Goal: Find specific page/section: Find specific page/section

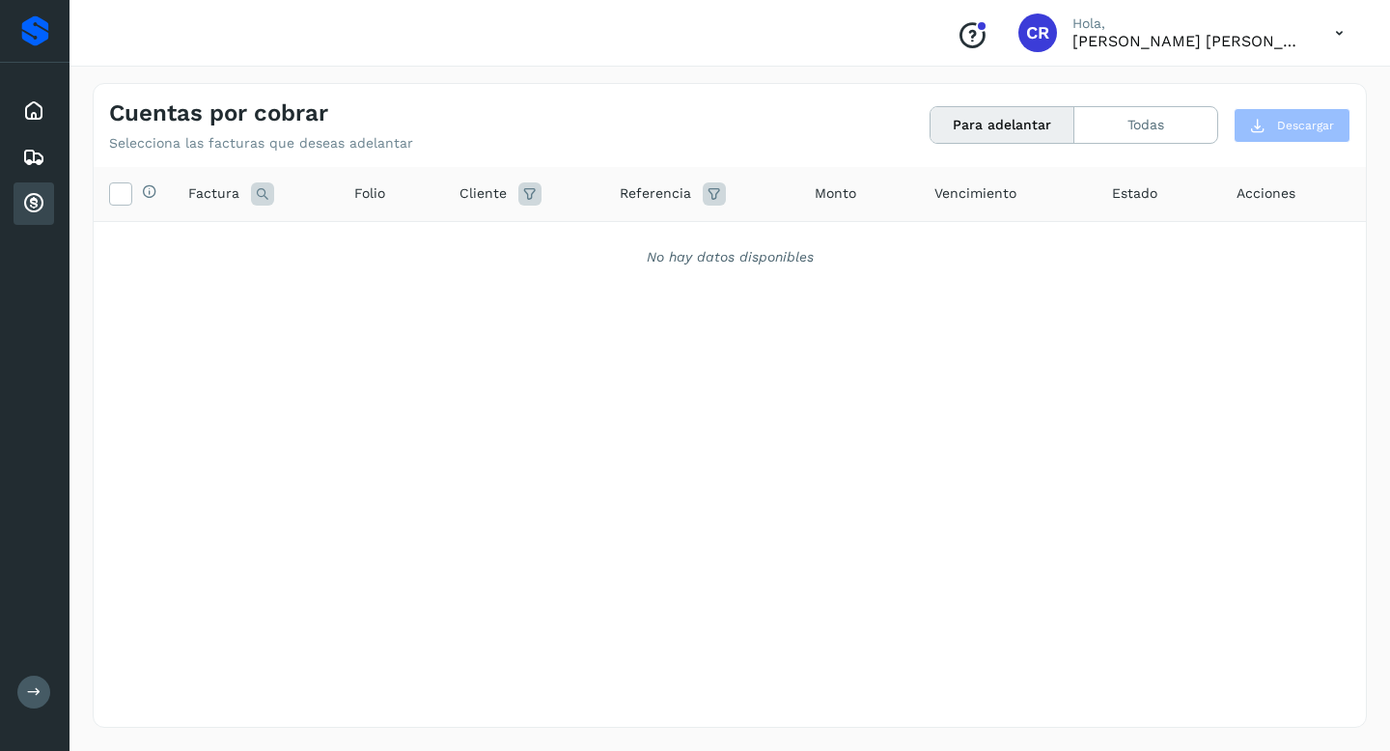
click at [34, 36] on div "Proveedores" at bounding box center [35, 30] width 28 height 31
click at [36, 105] on icon at bounding box center [33, 110] width 23 height 23
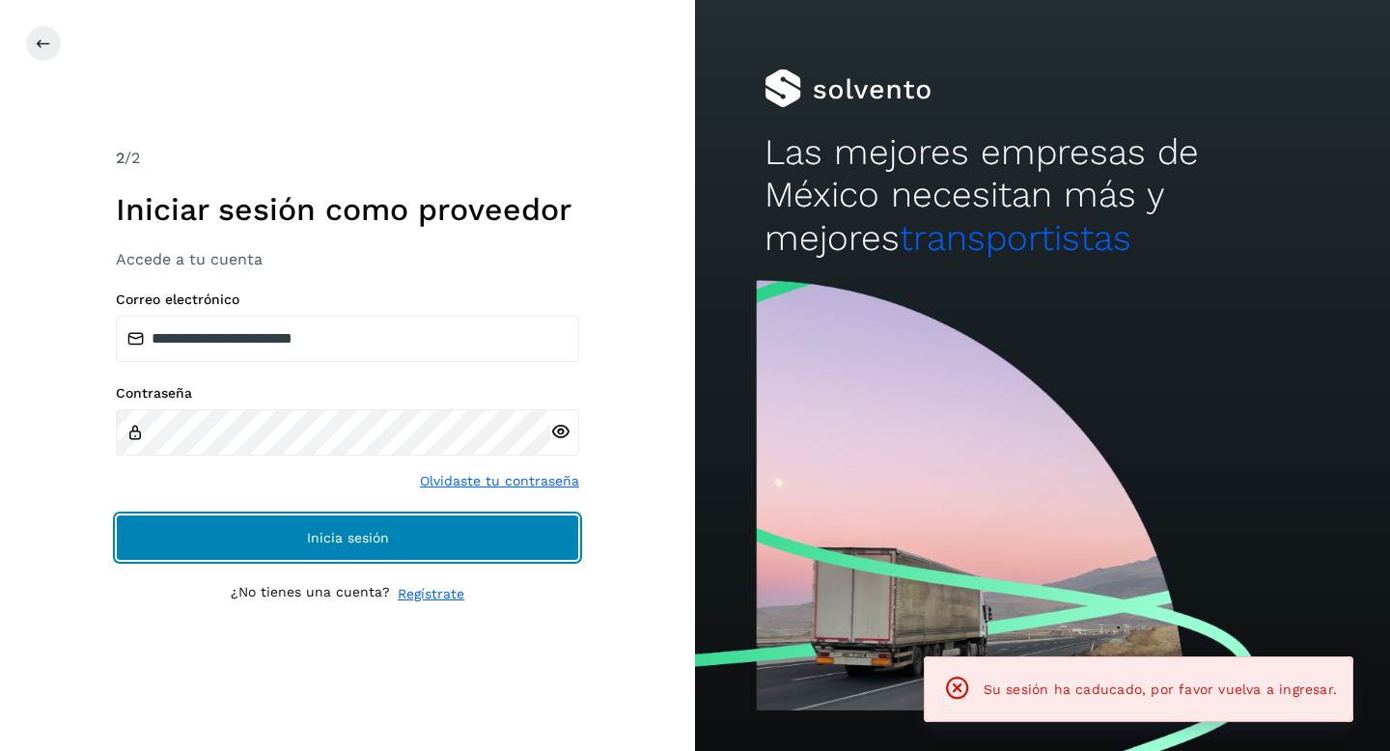
click at [289, 536] on button "Inicia sesión" at bounding box center [347, 537] width 463 height 46
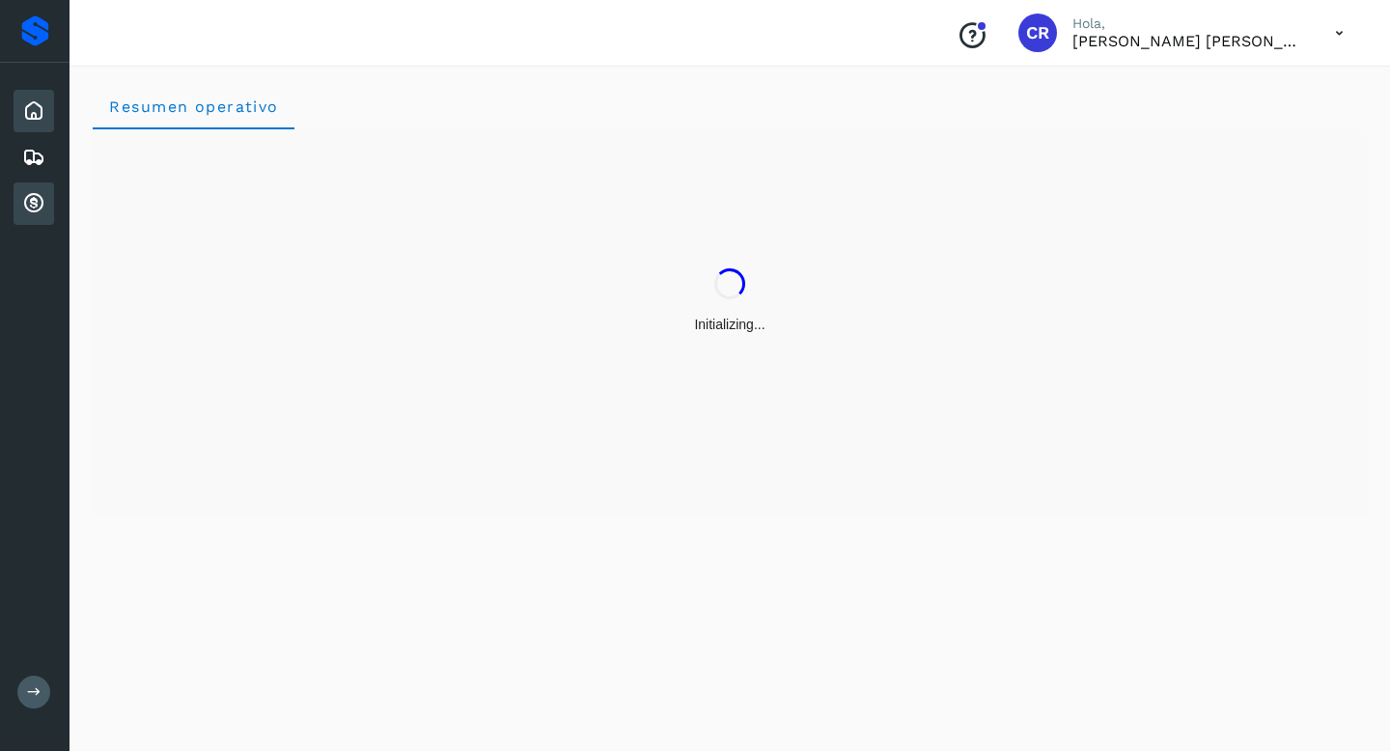
click at [38, 209] on icon at bounding box center [33, 203] width 23 height 23
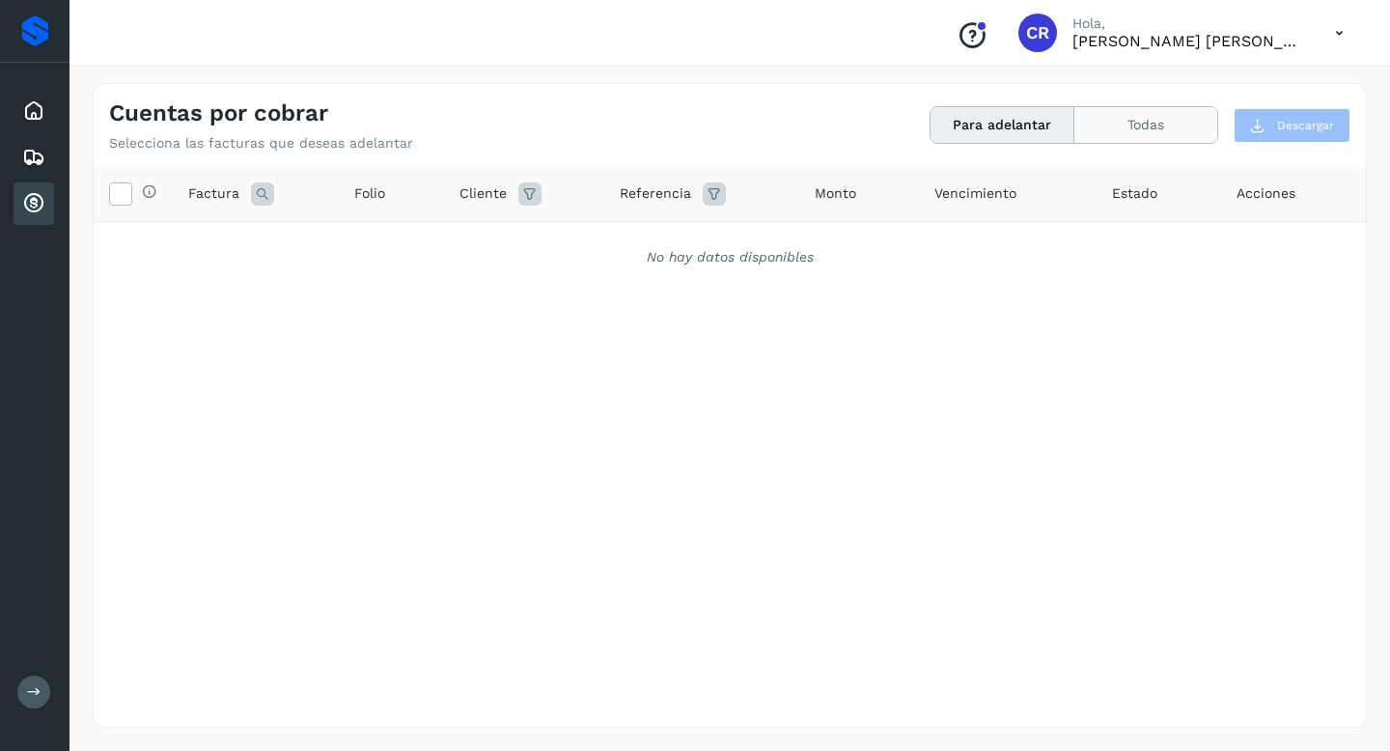
click at [1135, 127] on button "Todas" at bounding box center [1145, 125] width 143 height 36
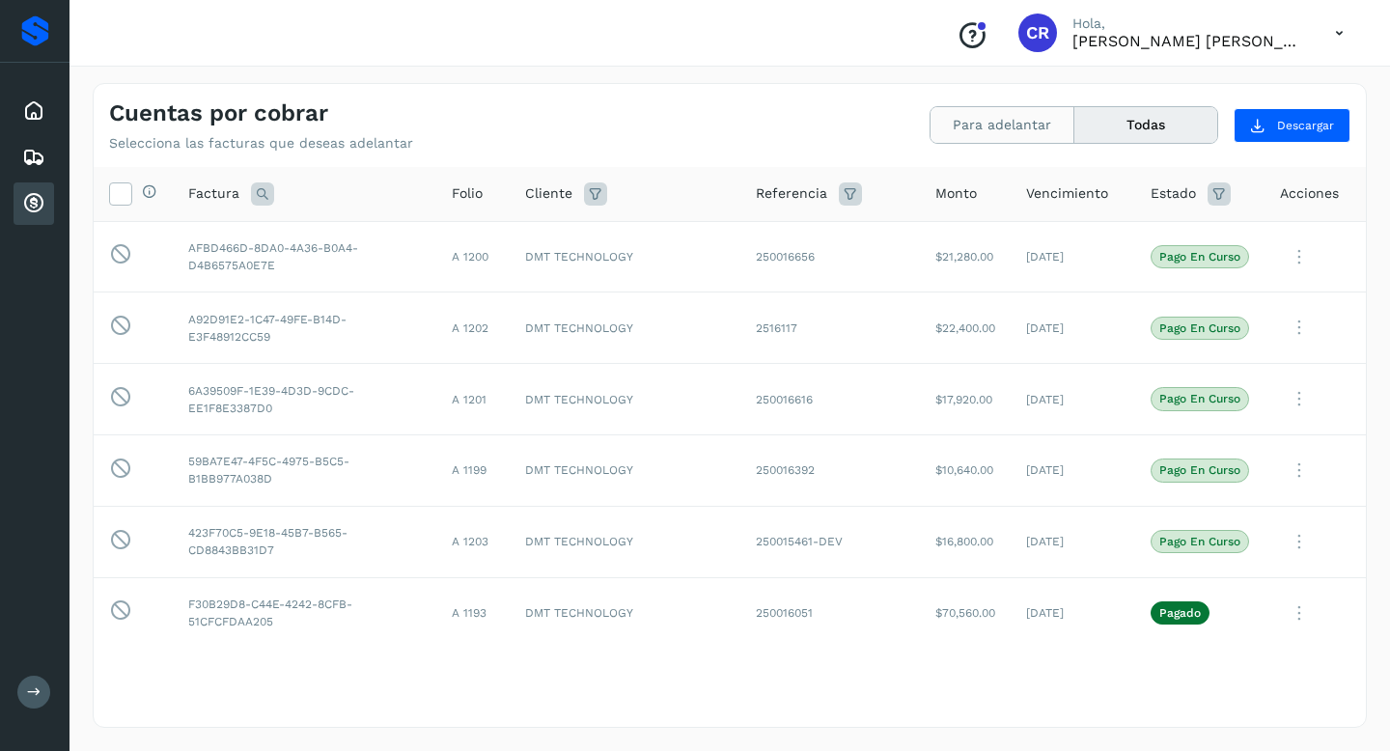
click at [1016, 126] on button "Para adelantar" at bounding box center [1002, 125] width 144 height 36
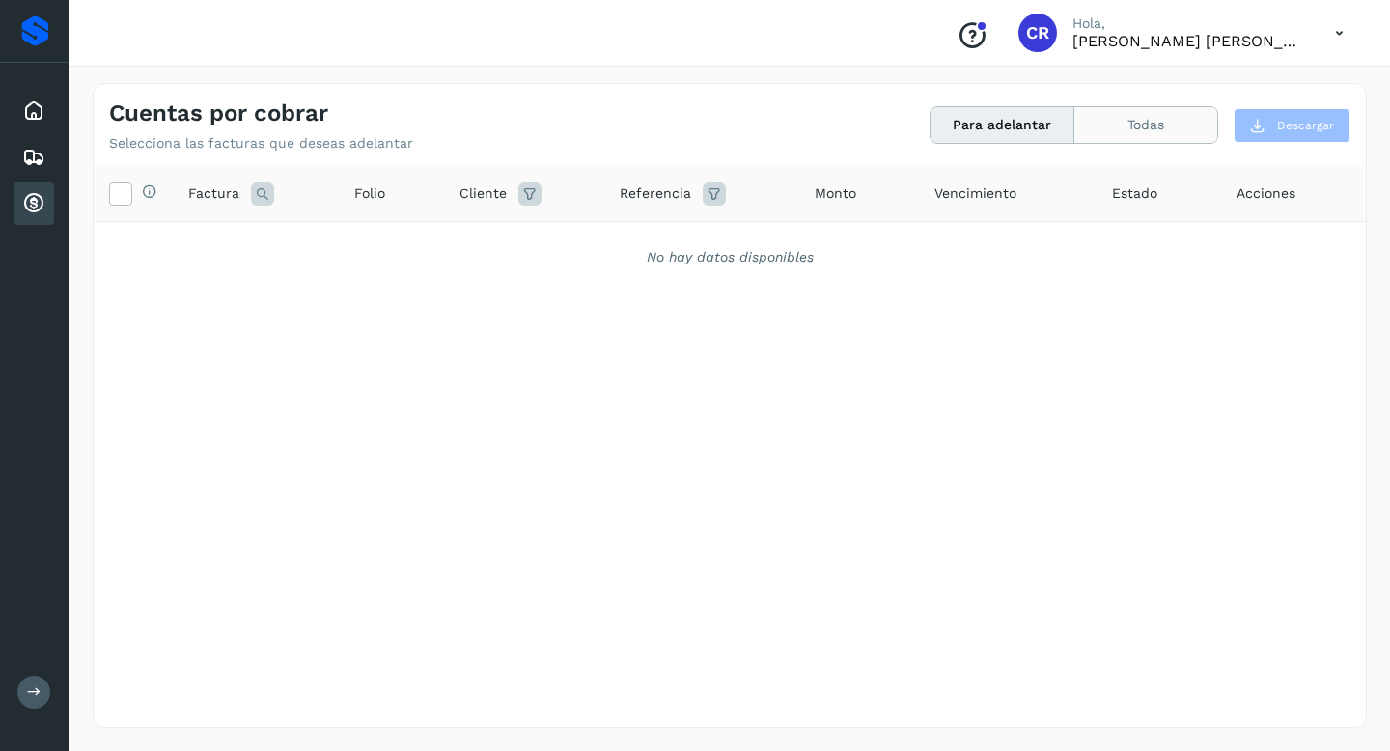
click at [1112, 142] on button "Todas" at bounding box center [1145, 125] width 143 height 36
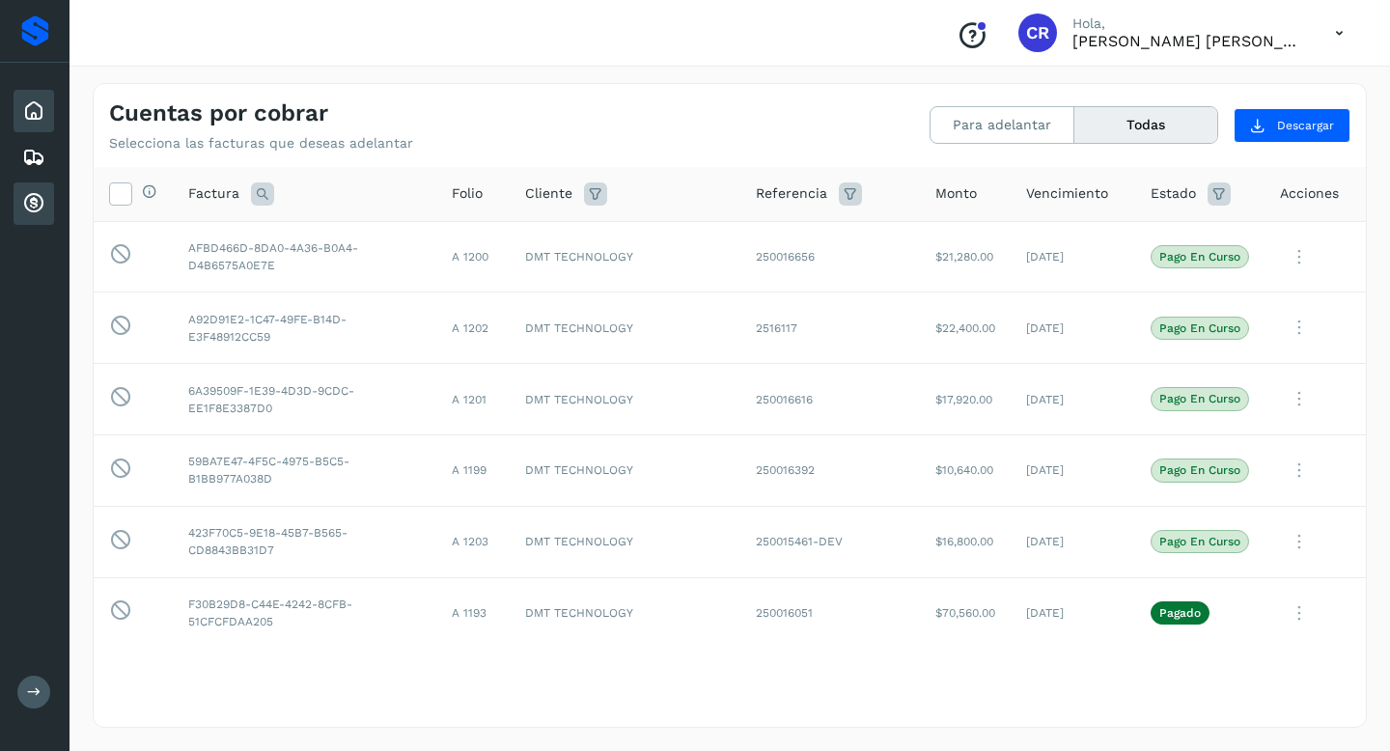
click at [40, 102] on icon at bounding box center [33, 110] width 23 height 23
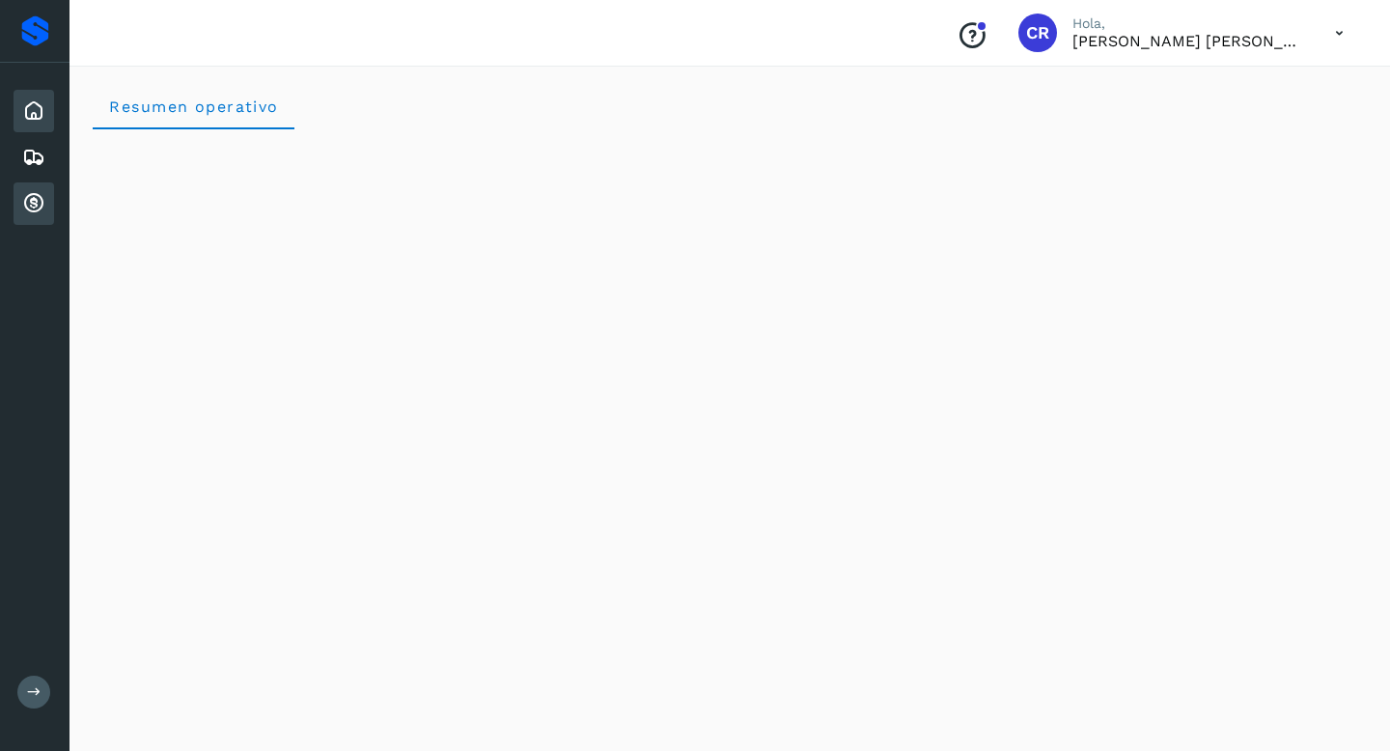
click at [29, 211] on icon at bounding box center [33, 203] width 23 height 23
